Goal: Communication & Community: Share content

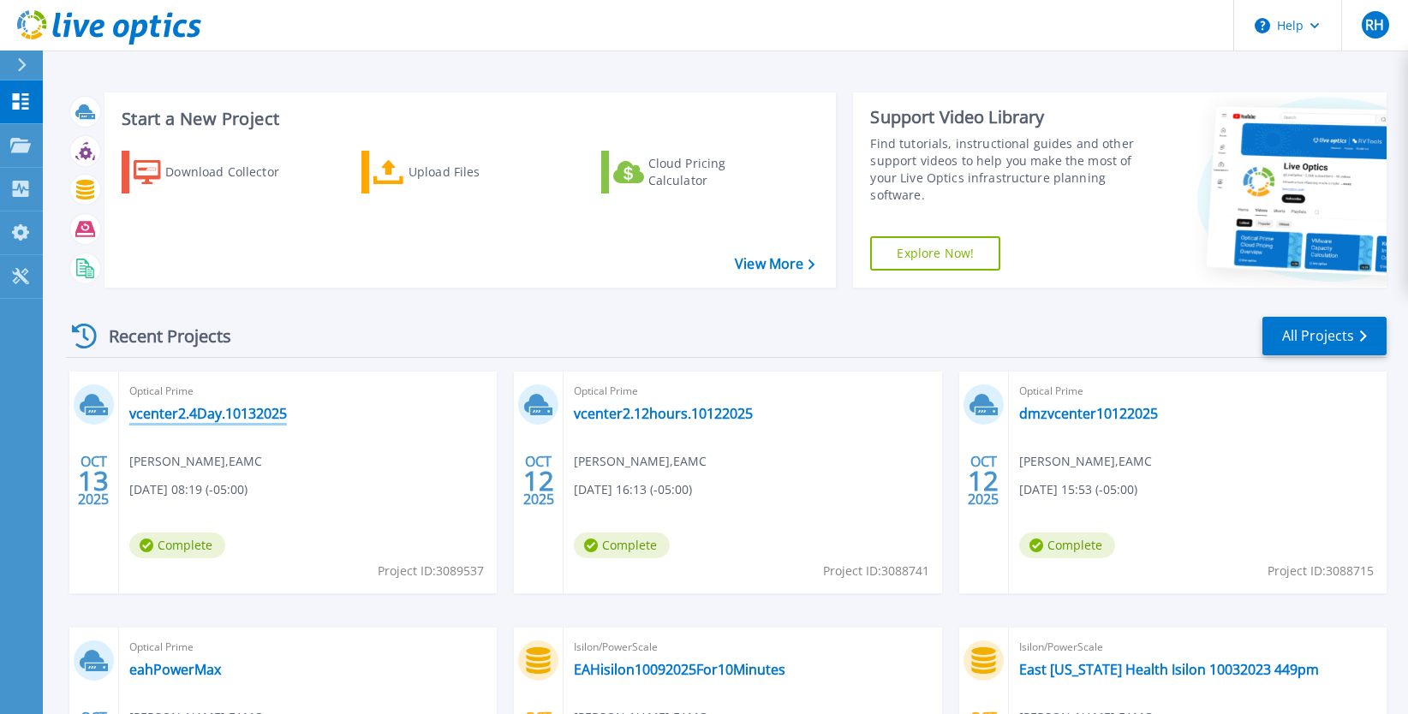
click at [253, 413] on link "vcenter2.4Day.10132025" at bounding box center [208, 413] width 158 height 17
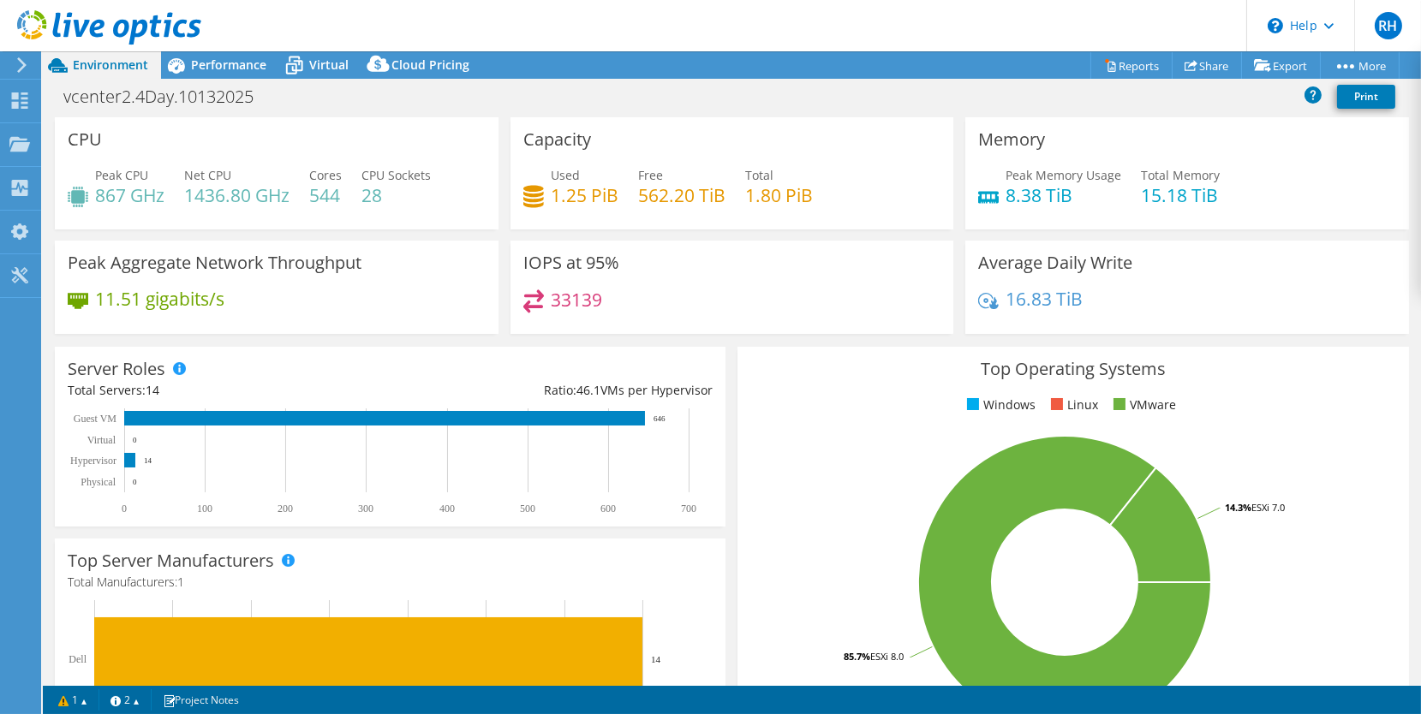
select select "USD"
click at [1206, 63] on link "Share" at bounding box center [1207, 65] width 70 height 27
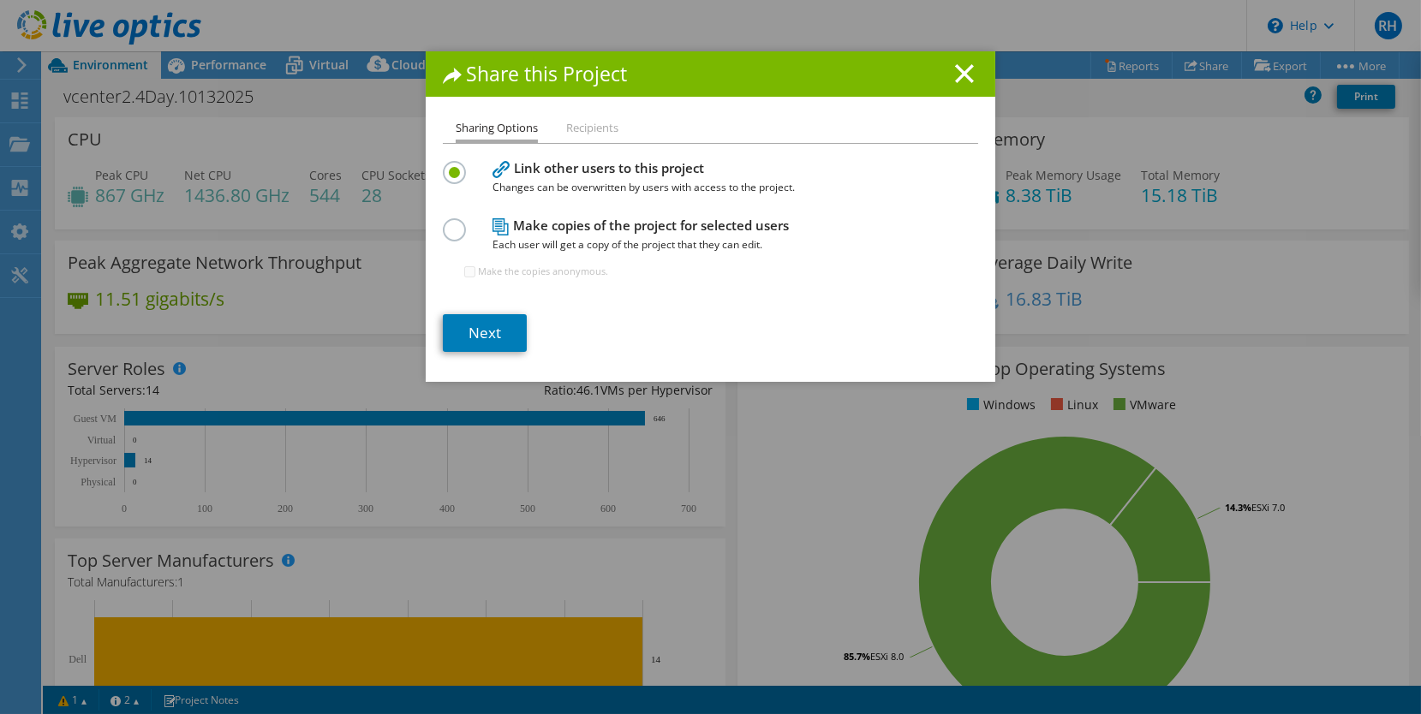
click at [589, 131] on li "Recipients" at bounding box center [592, 128] width 52 height 21
click at [481, 325] on link "Next" at bounding box center [485, 333] width 84 height 38
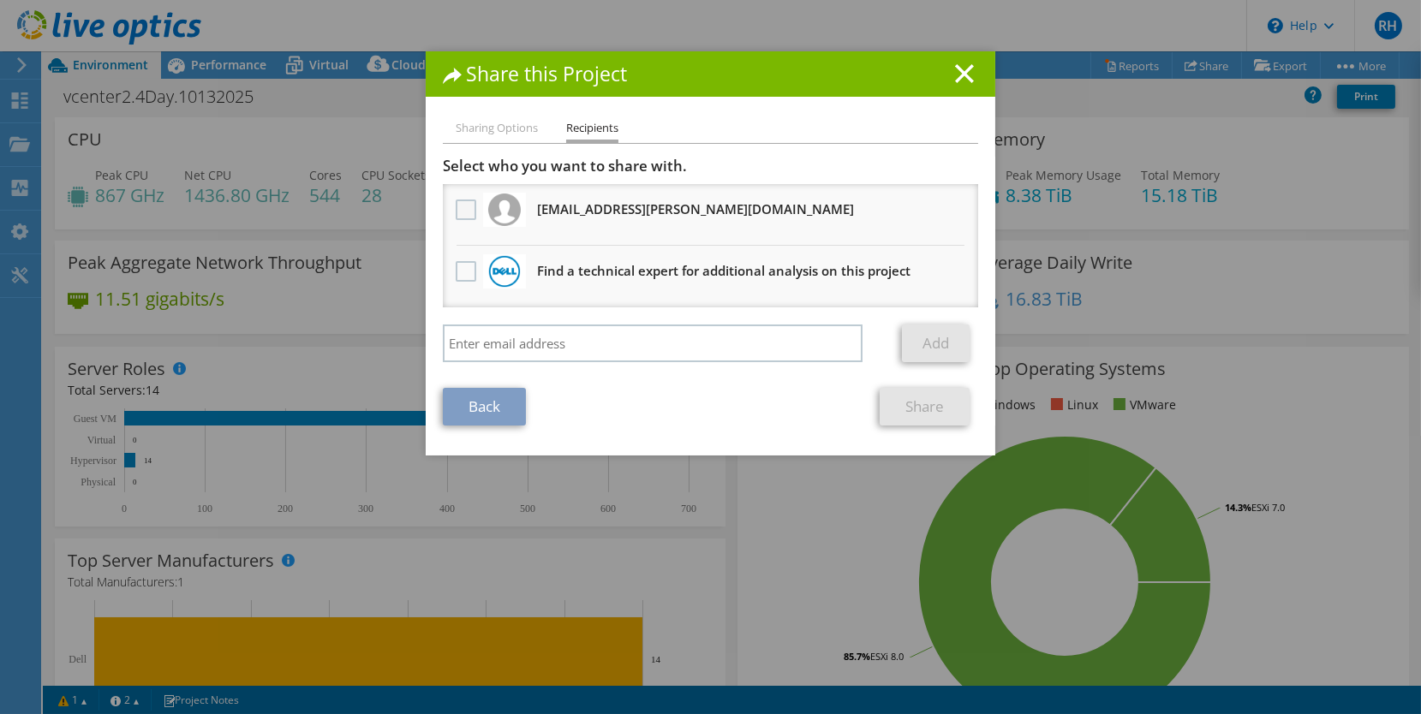
click at [457, 206] on label at bounding box center [468, 210] width 25 height 21
click at [0, 0] on input "checkbox" at bounding box center [0, 0] width 0 height 0
click at [913, 405] on link "Share" at bounding box center [925, 407] width 90 height 38
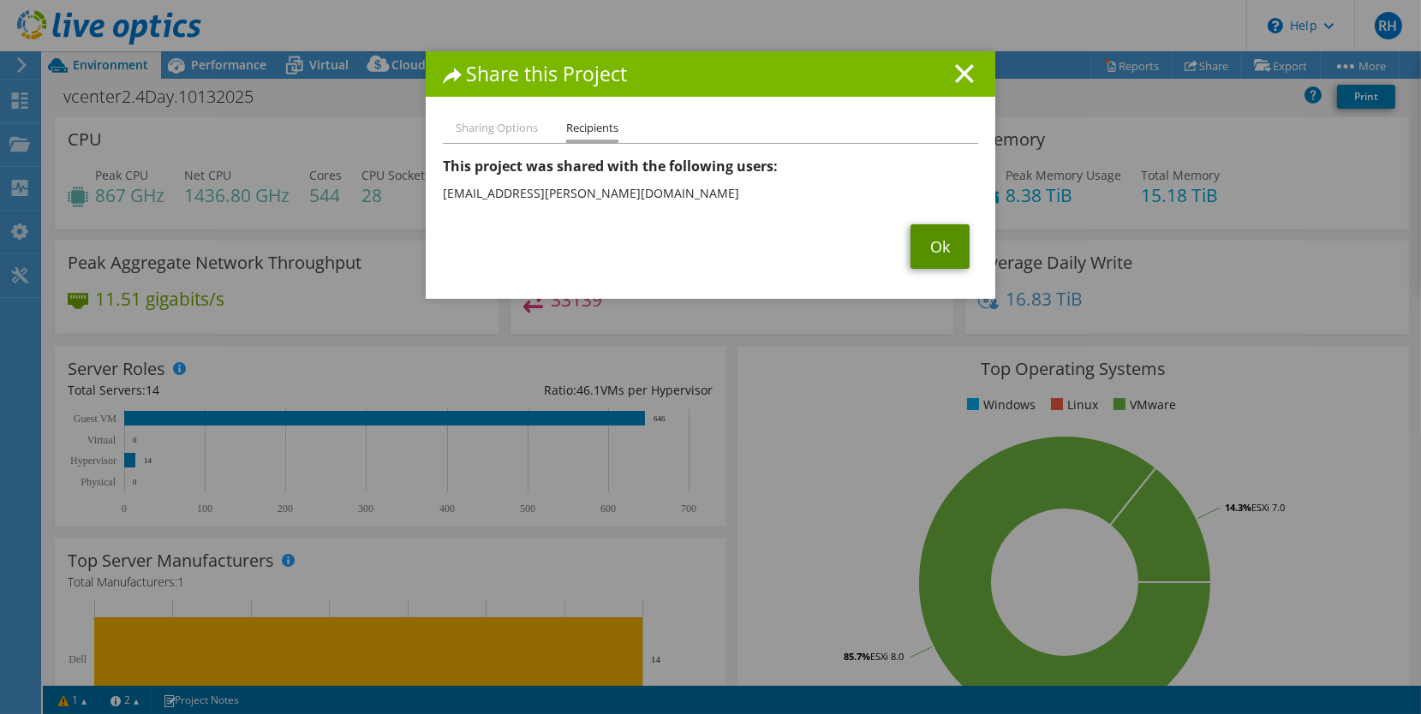
click at [911, 256] on link "Ok" at bounding box center [939, 246] width 59 height 45
